Goal: Task Accomplishment & Management: Use online tool/utility

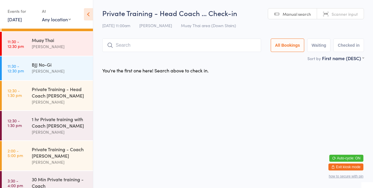
scroll to position [119, 0]
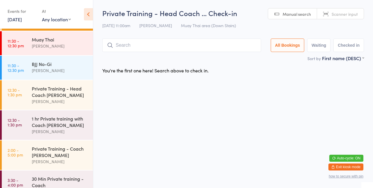
click at [66, 45] on div "[PERSON_NAME]" at bounding box center [60, 46] width 56 height 7
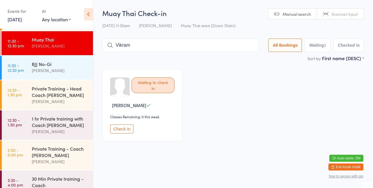
type input "[PERSON_NAME]"
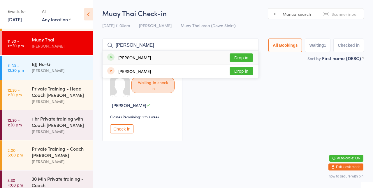
click at [248, 58] on button "Drop in" at bounding box center [241, 57] width 23 height 8
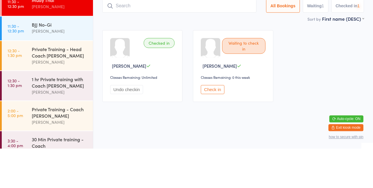
type input "V"
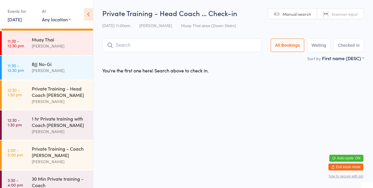
click at [59, 44] on div "[PERSON_NAME]" at bounding box center [60, 46] width 56 height 7
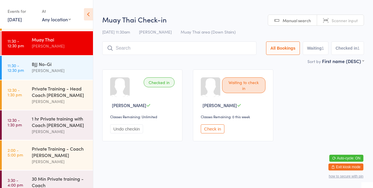
click at [143, 50] on input "search" at bounding box center [179, 47] width 154 height 13
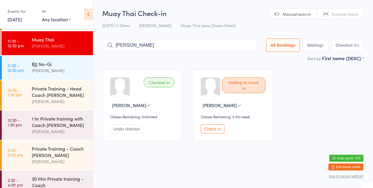
click at [177, 47] on input "[PERSON_NAME]" at bounding box center [179, 44] width 154 height 13
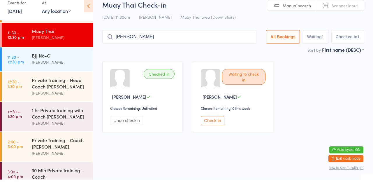
click at [163, 47] on input "[PERSON_NAME]" at bounding box center [179, 44] width 154 height 13
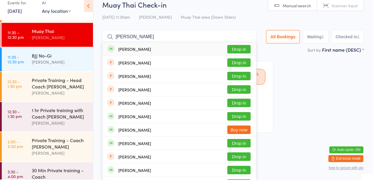
type input "[PERSON_NAME]"
click at [241, 59] on button "Drop in" at bounding box center [238, 57] width 23 height 8
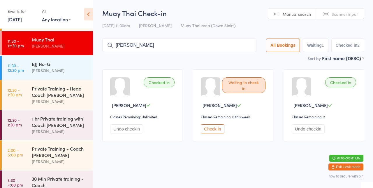
type input "[PERSON_NAME]"
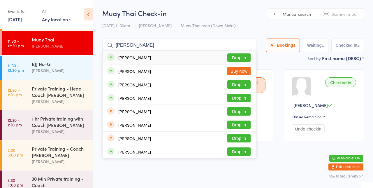
click at [241, 59] on button "Drop in" at bounding box center [238, 57] width 23 height 8
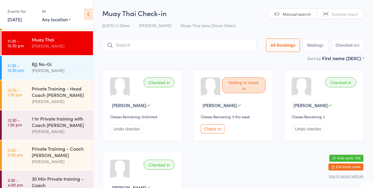
click at [217, 45] on input "search" at bounding box center [179, 44] width 154 height 13
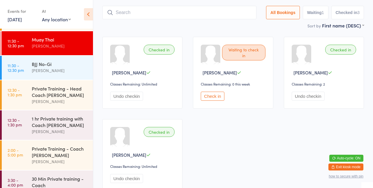
scroll to position [38, 0]
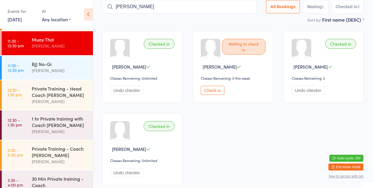
type input "[PERSON_NAME]"
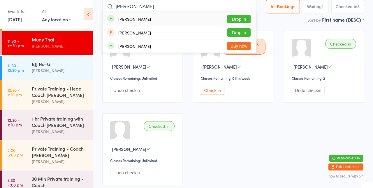
click at [244, 20] on button "Drop in" at bounding box center [238, 19] width 23 height 8
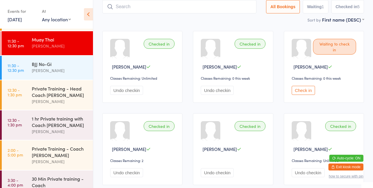
click at [222, 29] on div "Checked in [PERSON_NAME] Classes Remaining: Unlimited Undo checkin Checked in […" at bounding box center [233, 108] width 272 height 164
click at [145, 6] on input "search" at bounding box center [179, 6] width 154 height 13
type input "[PERSON_NAME]"
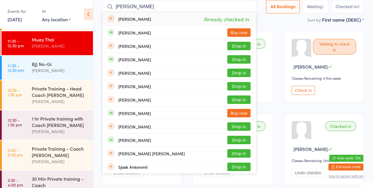
click at [293, 18] on div "Sort by First name (DESC) First name (ASC) First name (DESC) Last name (ASC) La…" at bounding box center [233, 19] width 262 height 6
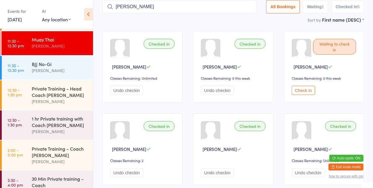
click at [234, 8] on input "[PERSON_NAME]" at bounding box center [179, 6] width 154 height 13
click at [251, 8] on input "[PERSON_NAME]" at bounding box center [179, 6] width 154 height 13
type input "[PERSON_NAME]"
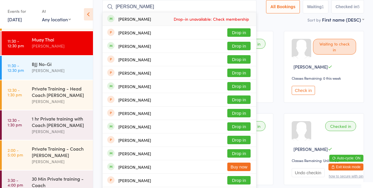
click at [241, 48] on button "Drop in" at bounding box center [238, 46] width 23 height 8
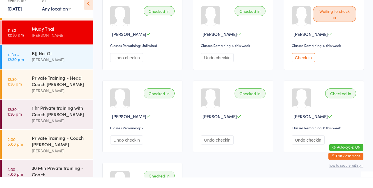
click at [309, 71] on button "Check in" at bounding box center [303, 68] width 23 height 9
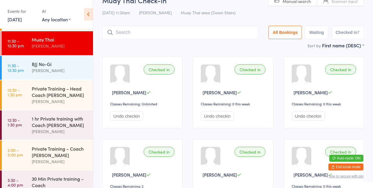
scroll to position [0, 0]
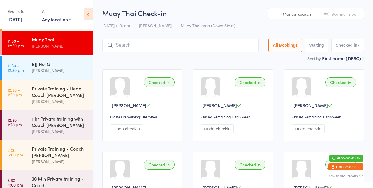
click at [200, 43] on input "search" at bounding box center [180, 44] width 157 height 13
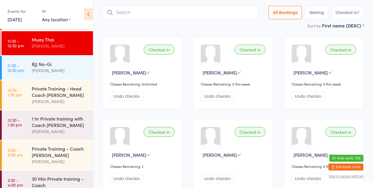
scroll to position [38, 0]
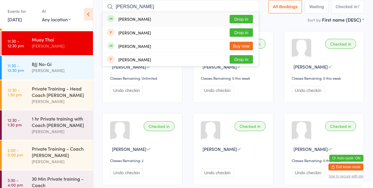
type input "[PERSON_NAME]"
click at [247, 19] on button "Drop in" at bounding box center [241, 19] width 23 height 8
